Goal: Task Accomplishment & Management: Use online tool/utility

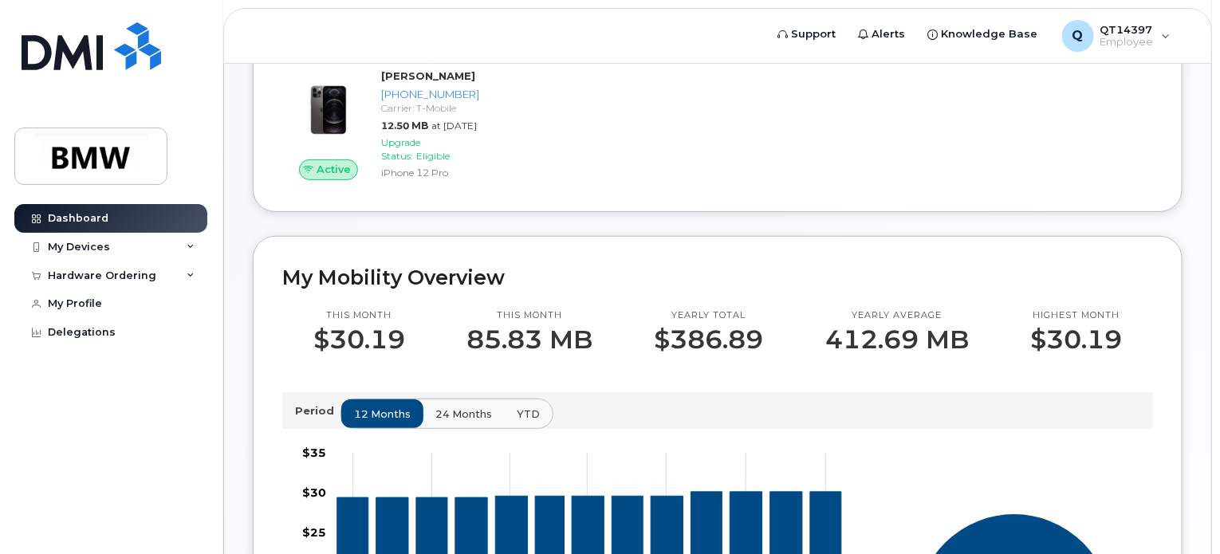
scroll to position [80, 0]
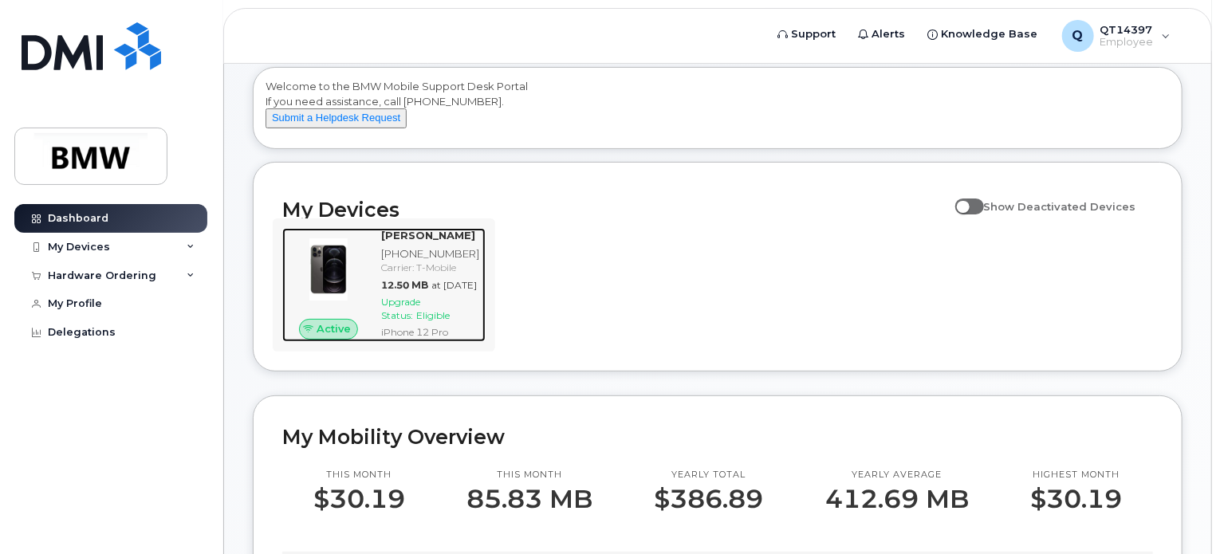
click at [411, 321] on span "Upgrade Status:" at bounding box center [400, 309] width 39 height 26
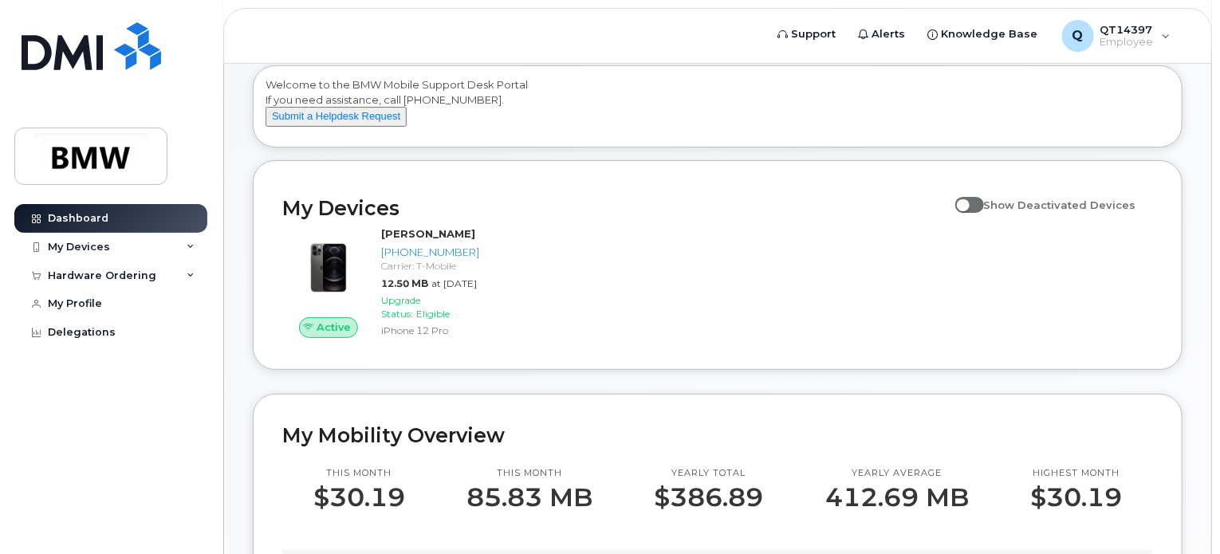
scroll to position [14, 0]
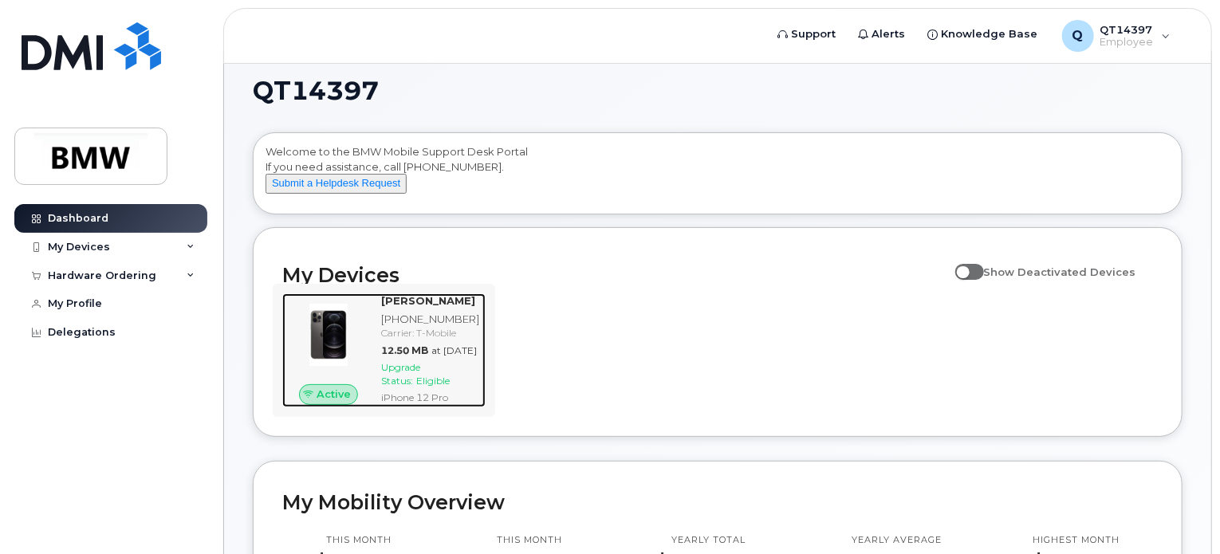
click at [417, 387] on span "Upgrade Status:" at bounding box center [400, 374] width 39 height 26
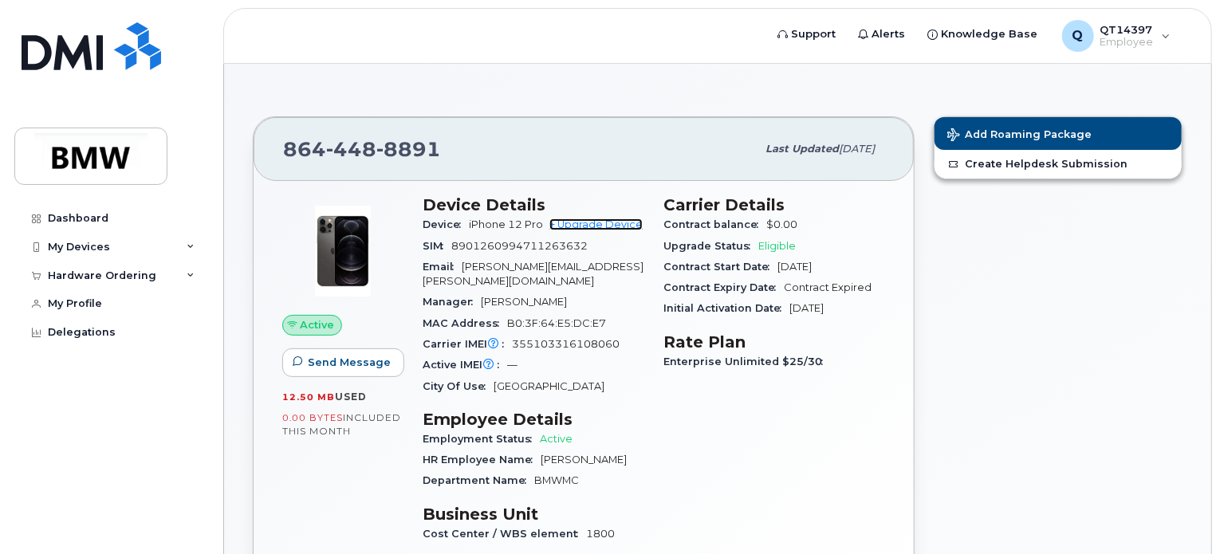
click at [624, 224] on link "+ Upgrade Device" at bounding box center [595, 224] width 93 height 12
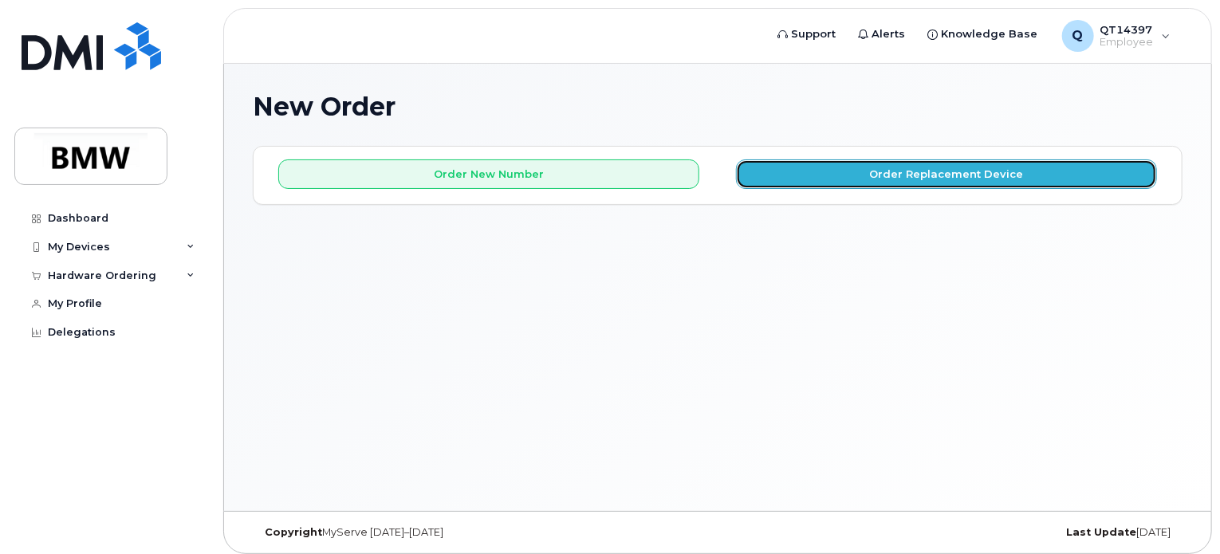
click at [890, 168] on button "Order Replacement Device" at bounding box center [946, 174] width 421 height 30
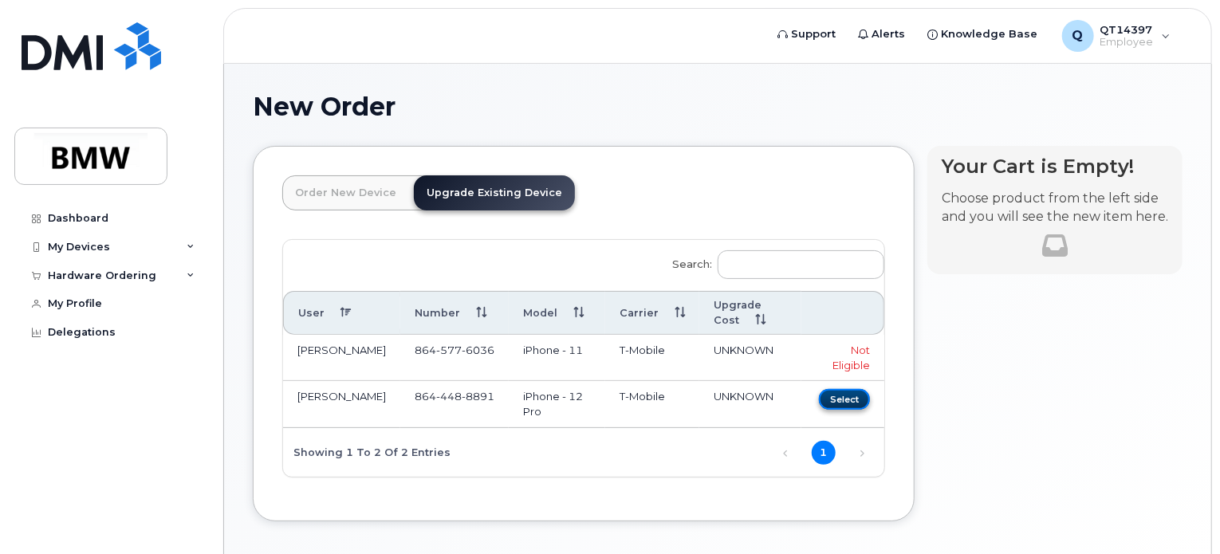
click at [847, 399] on button "Select" at bounding box center [844, 399] width 51 height 20
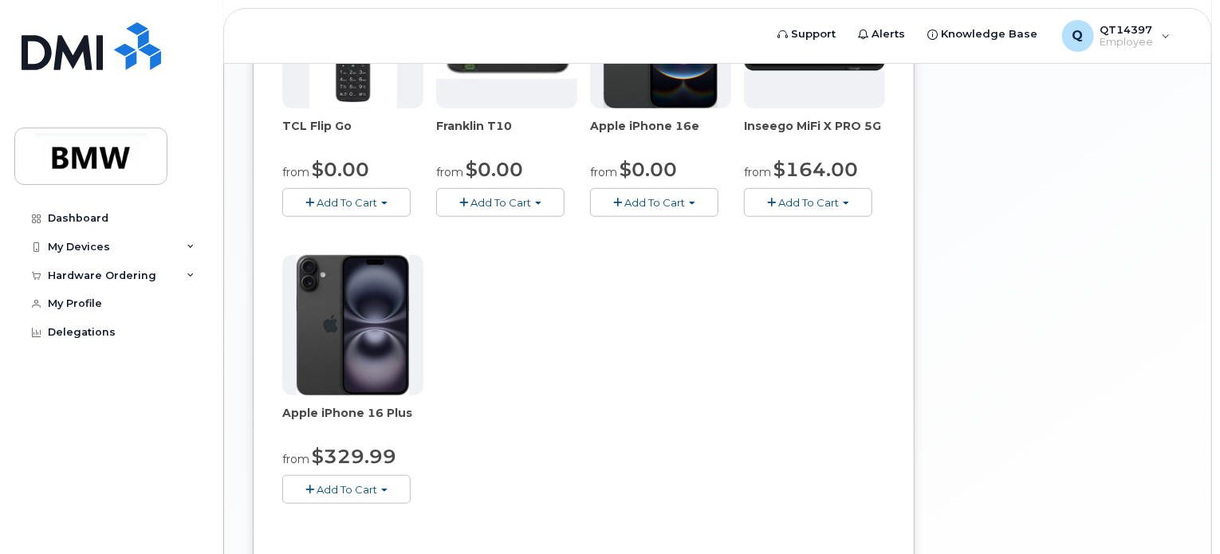
scroll to position [159, 0]
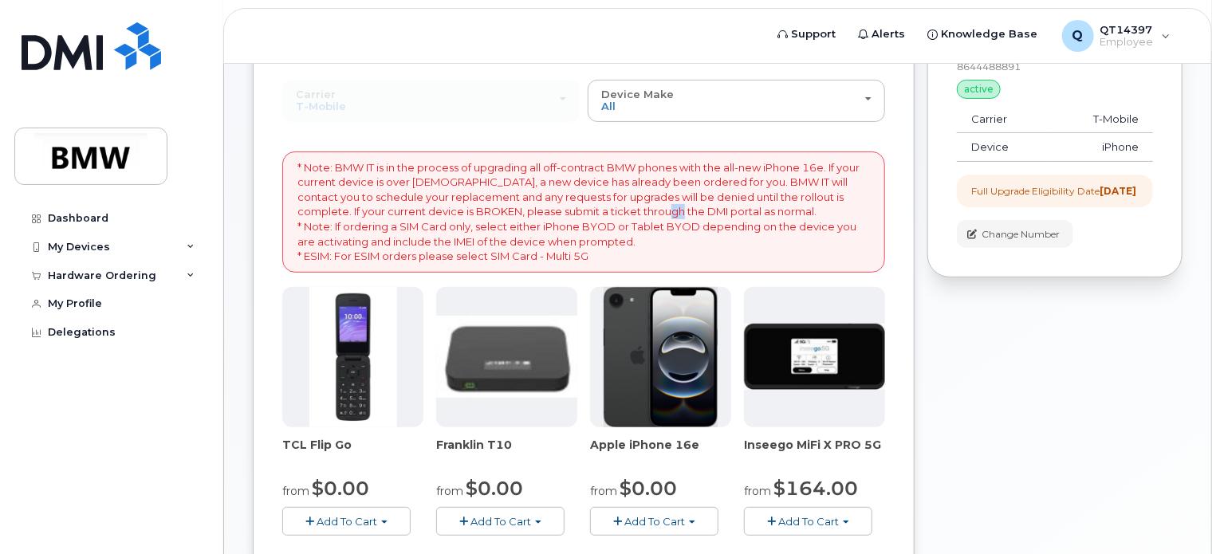
drag, startPoint x: 620, startPoint y: 209, endPoint x: 632, endPoint y: 208, distance: 12.0
click at [632, 208] on p "* Note: BMW IT is in the process of upgrading all off-contract BMW phones with …" at bounding box center [583, 212] width 572 height 104
click at [479, 108] on div "Carrier Bell T-Mobile Bell T-Mobile" at bounding box center [430, 100] width 297 height 41
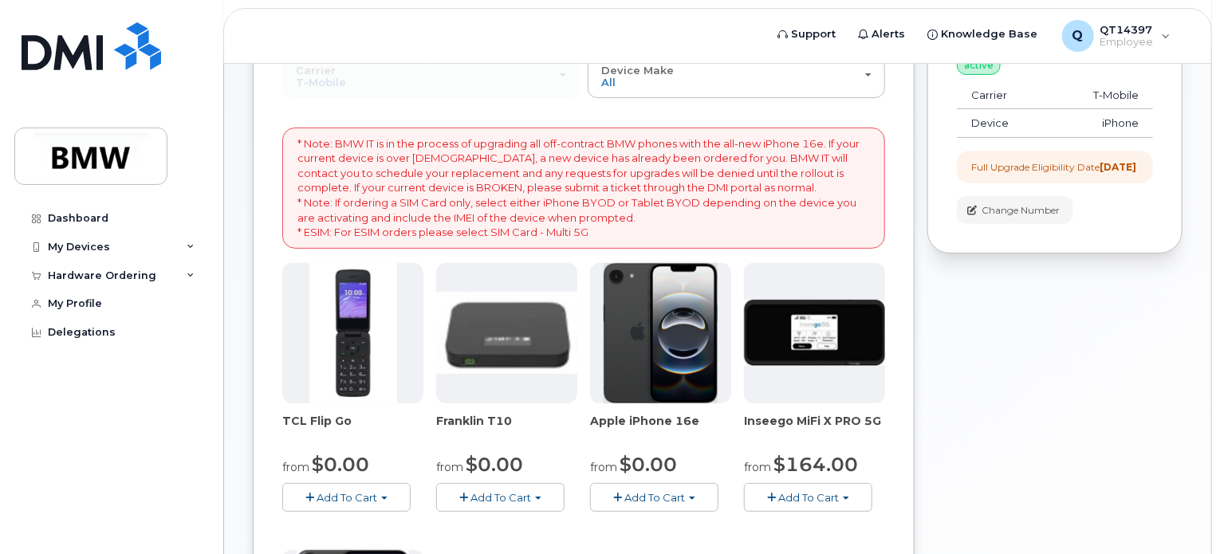
scroll to position [239, 0]
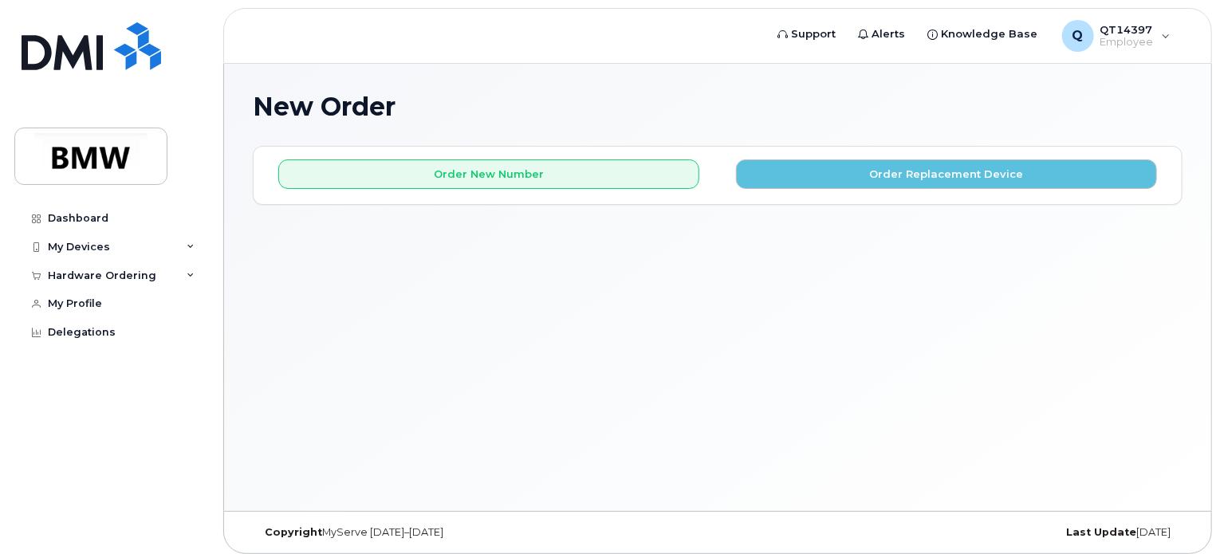
click at [734, 243] on div "New Order × Share This Order If you want to allow others to create or edit orde…" at bounding box center [717, 287] width 987 height 447
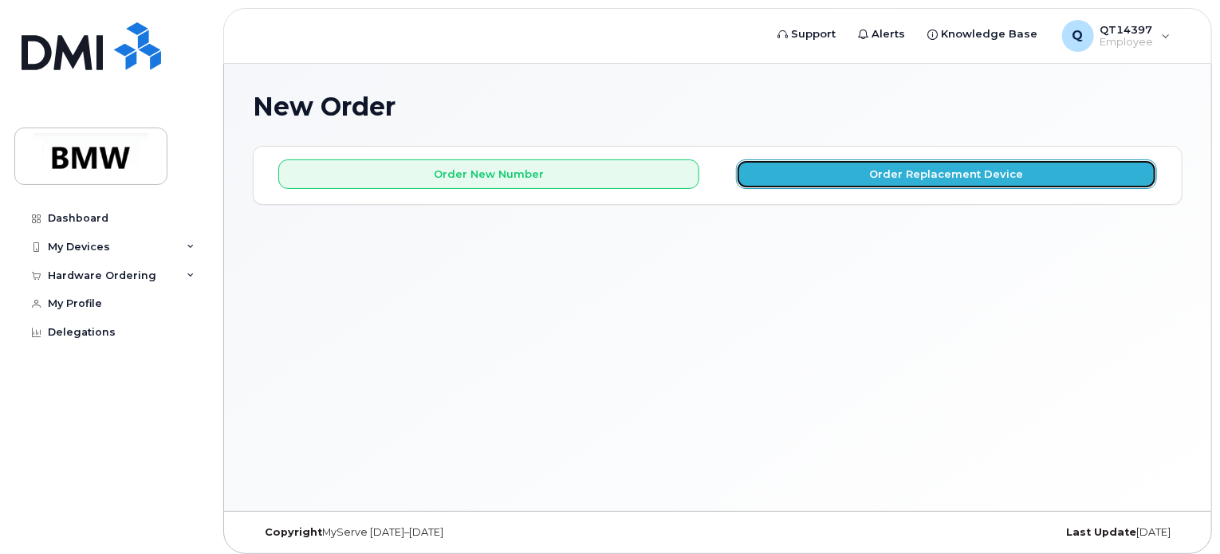
click at [928, 165] on button "Order Replacement Device" at bounding box center [946, 174] width 421 height 30
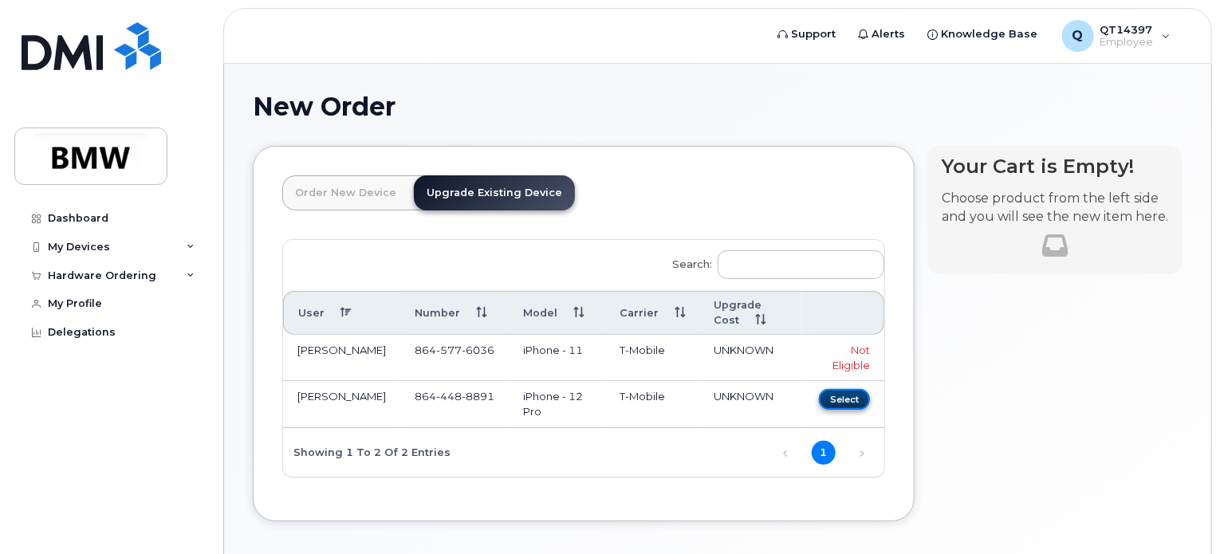
click at [846, 397] on button "Select" at bounding box center [844, 399] width 51 height 20
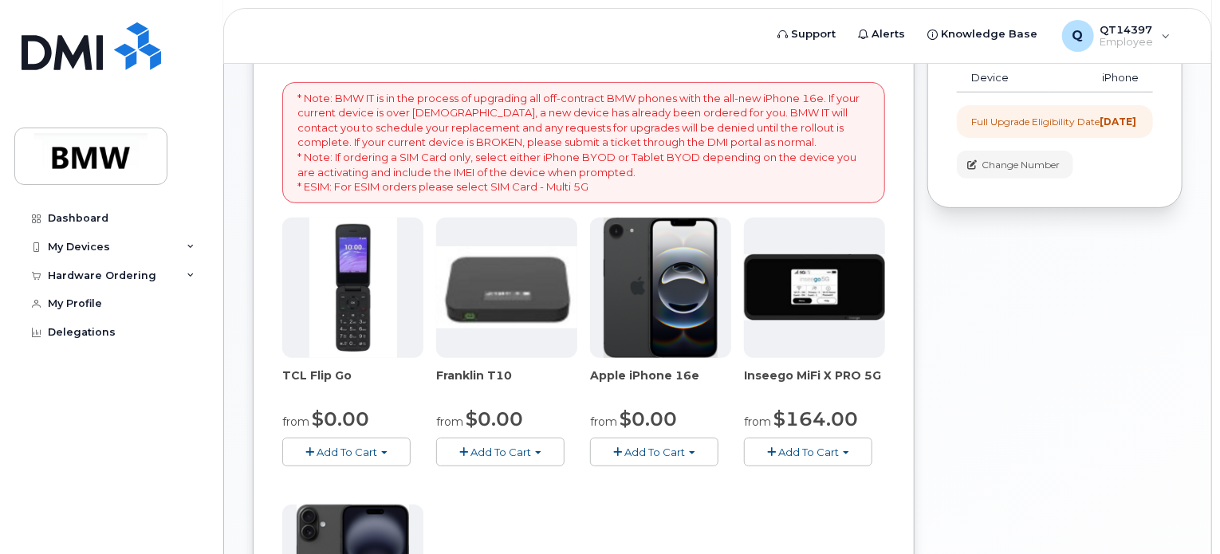
scroll to position [159, 0]
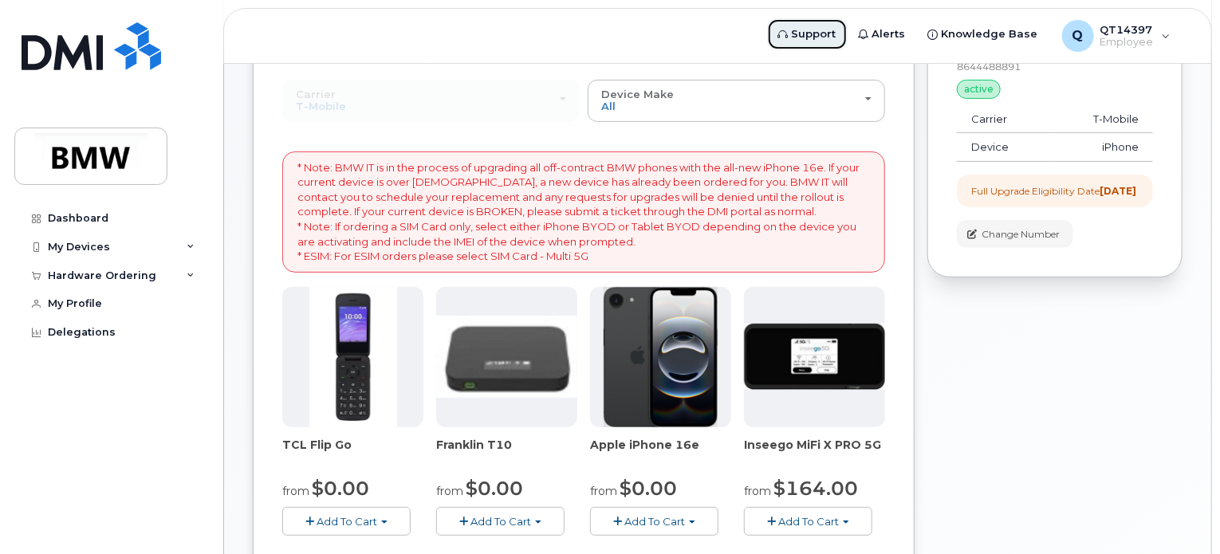
click at [826, 33] on span "Support" at bounding box center [814, 34] width 45 height 16
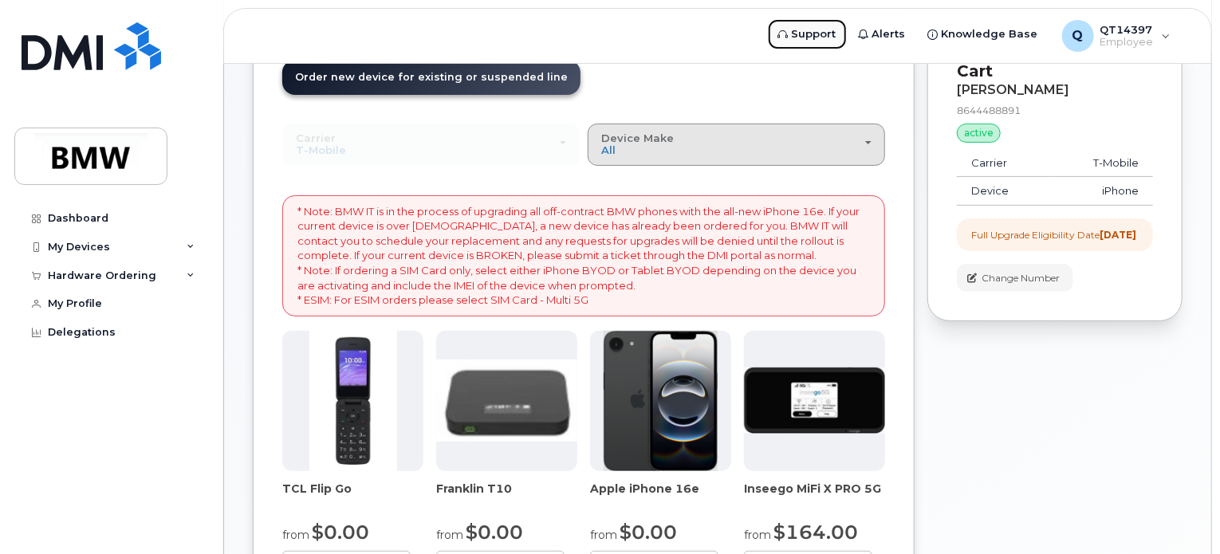
scroll to position [0, 0]
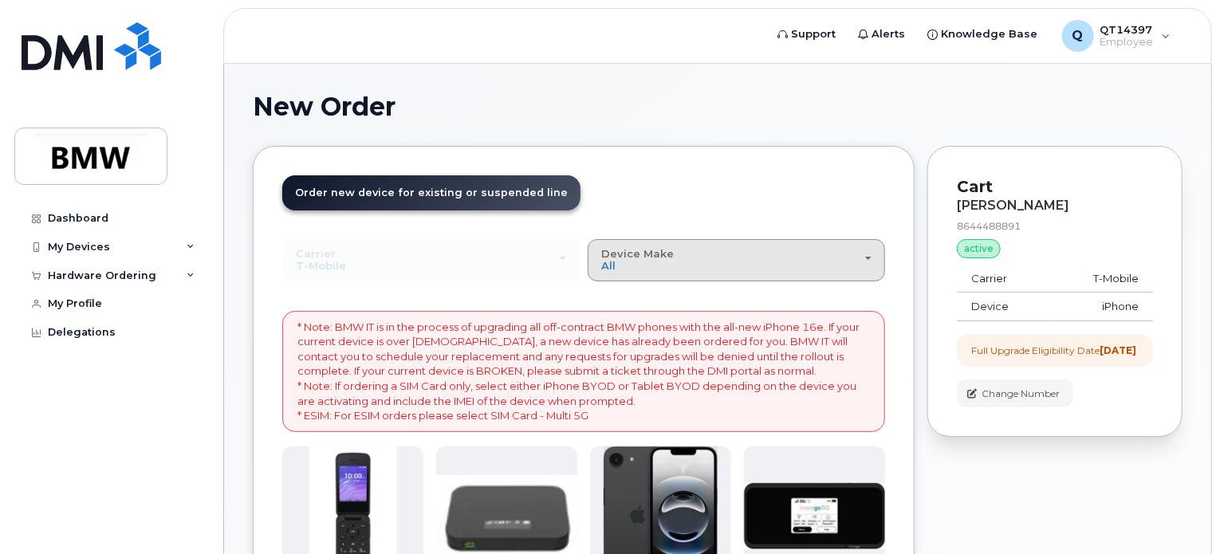
click at [871, 254] on div "Device Make All Cell Phone iPhone Modem" at bounding box center [736, 260] width 270 height 25
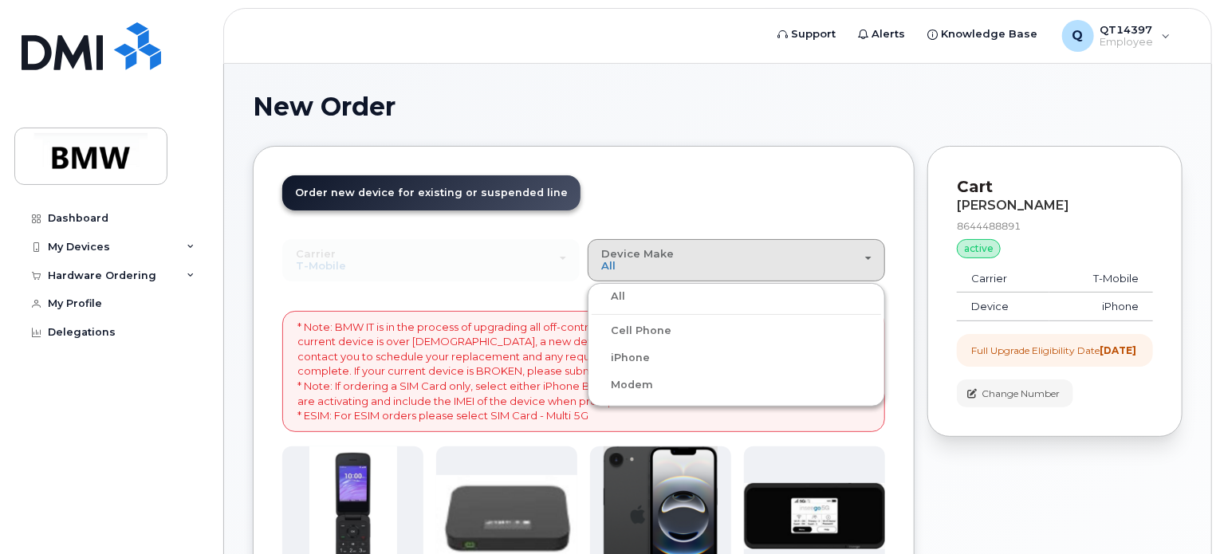
click at [535, 232] on div "Order New Device Upgrade Existing Device Order new device and new line Order ne…" at bounding box center [431, 207] width 298 height 64
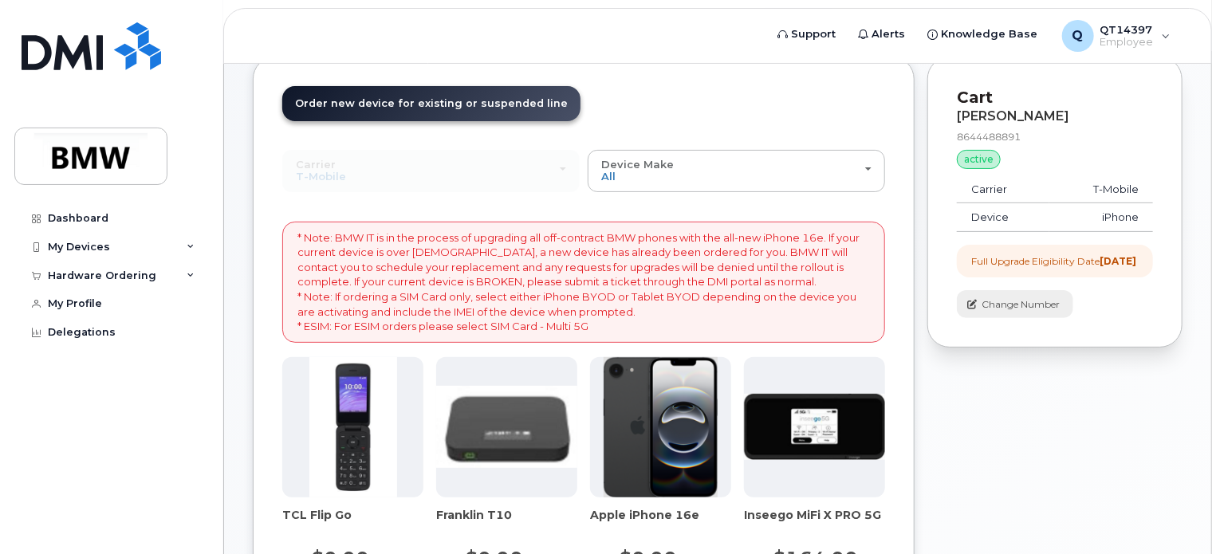
scroll to position [80, 0]
